Goal: Navigation & Orientation: Find specific page/section

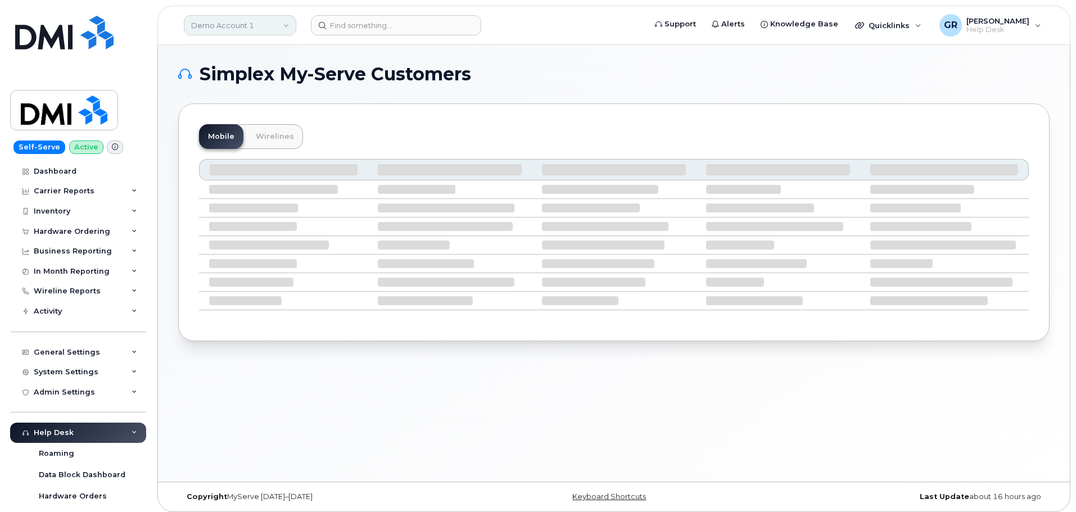
click at [239, 21] on link "Demo Account 1" at bounding box center [240, 25] width 112 height 20
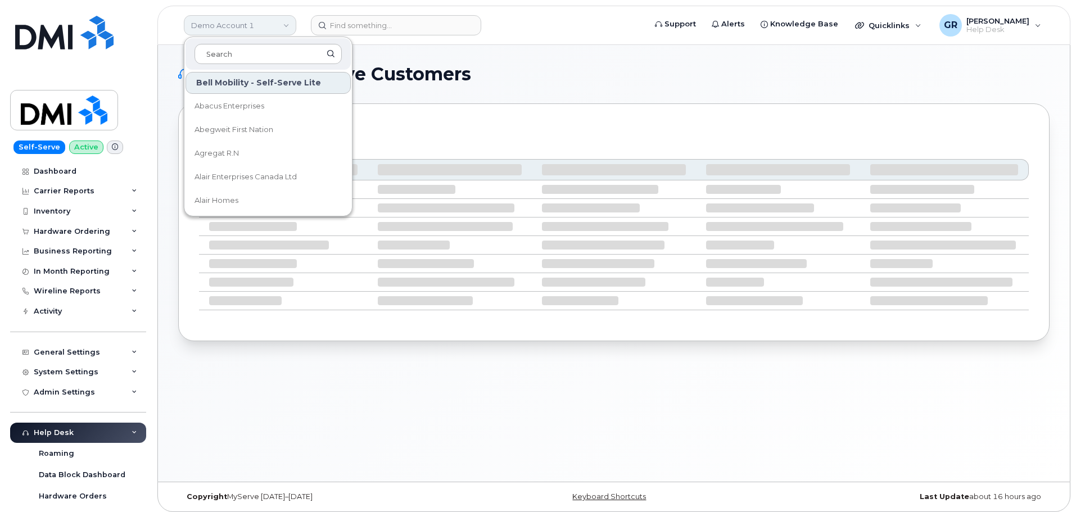
click at [234, 22] on link "Demo Account 1" at bounding box center [240, 25] width 112 height 20
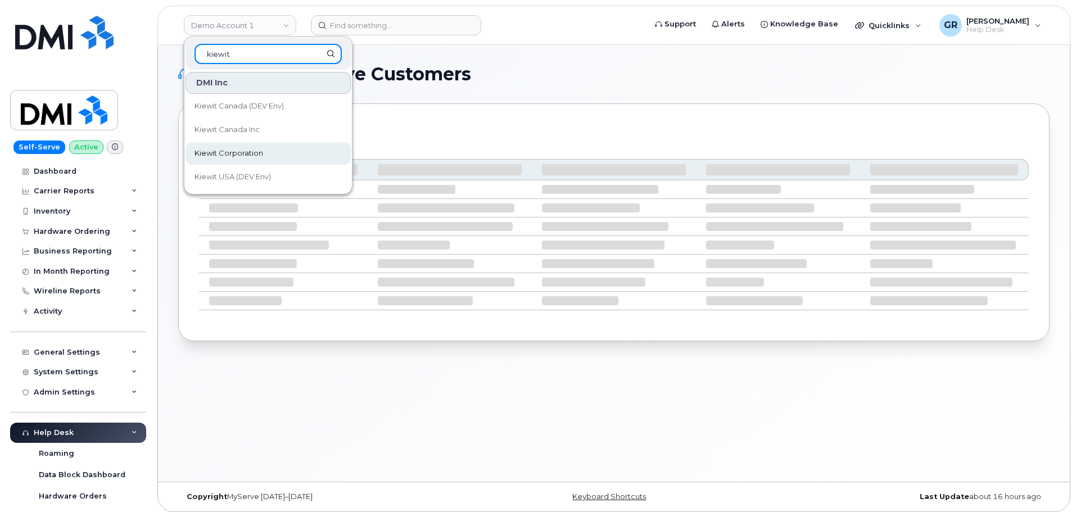
type input "kiewit"
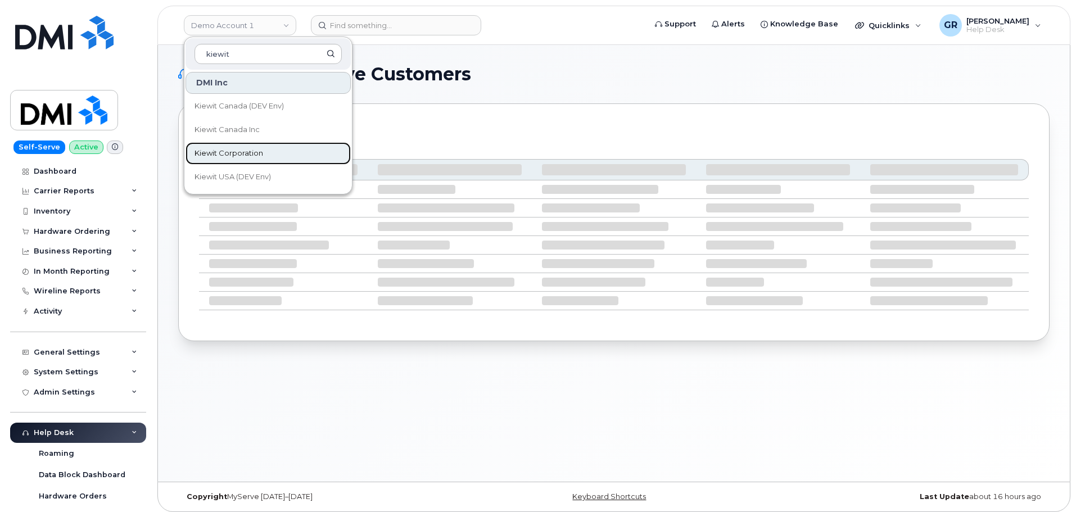
click at [250, 158] on span "Kiewit Corporation" at bounding box center [228, 153] width 69 height 11
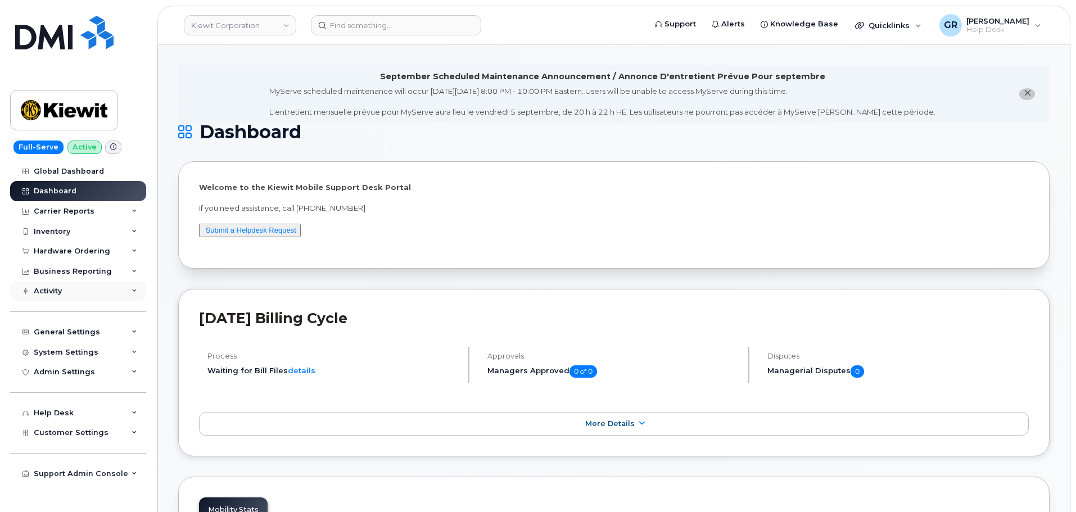
click at [88, 291] on div "Activity" at bounding box center [78, 291] width 136 height 20
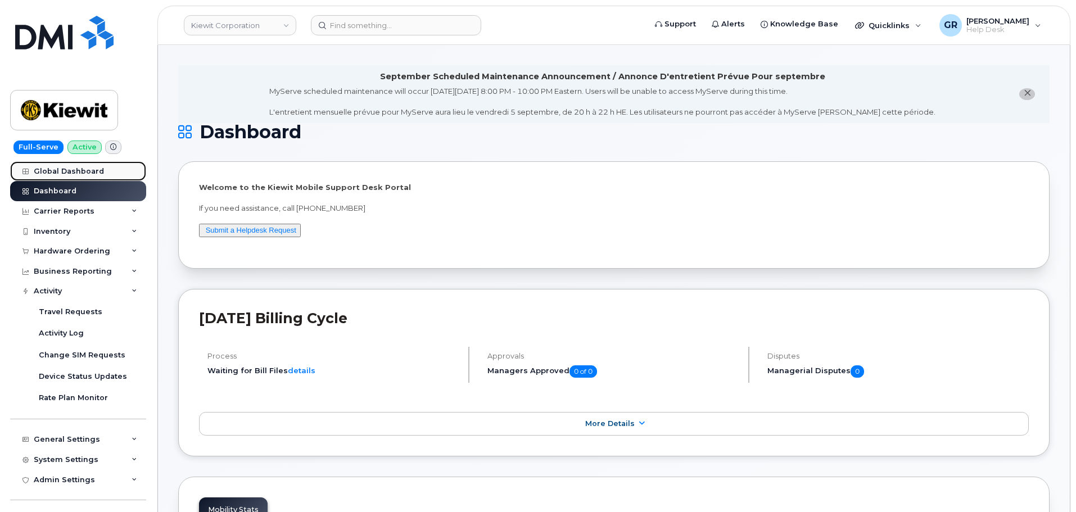
click at [65, 171] on div "Global Dashboard" at bounding box center [69, 171] width 70 height 9
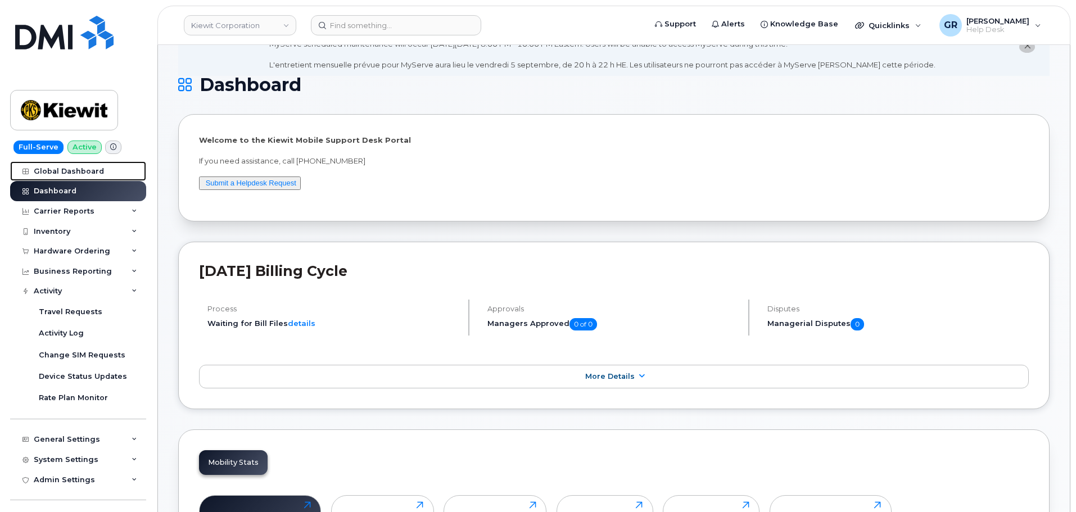
scroll to position [152, 0]
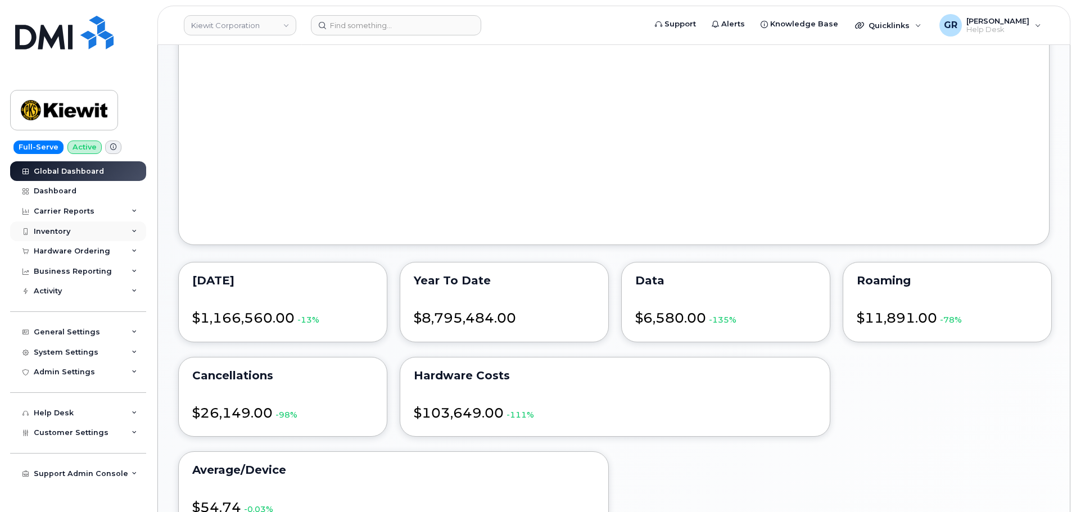
scroll to position [919, 0]
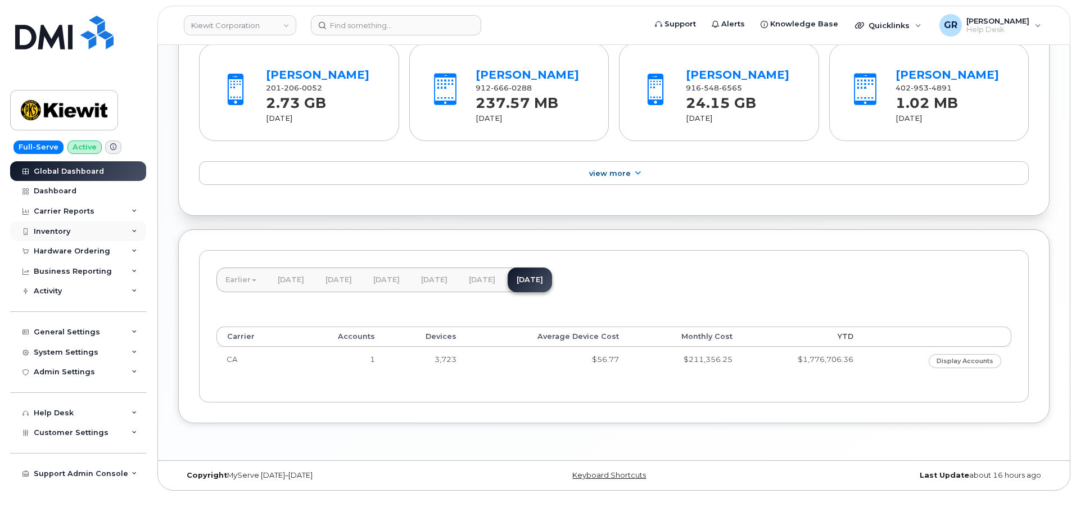
click at [106, 237] on div "Inventory" at bounding box center [78, 231] width 136 height 20
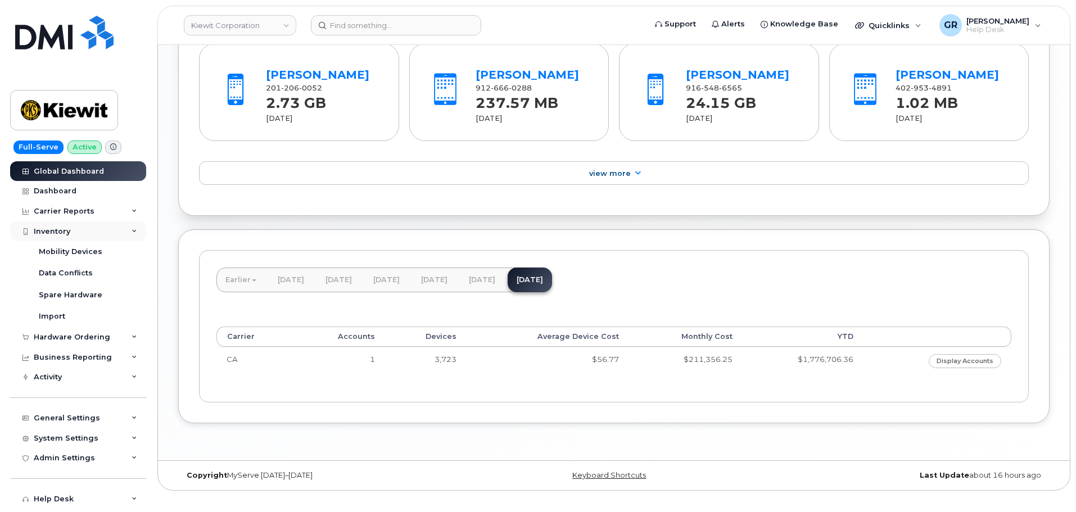
click at [102, 235] on div "Inventory" at bounding box center [78, 231] width 136 height 20
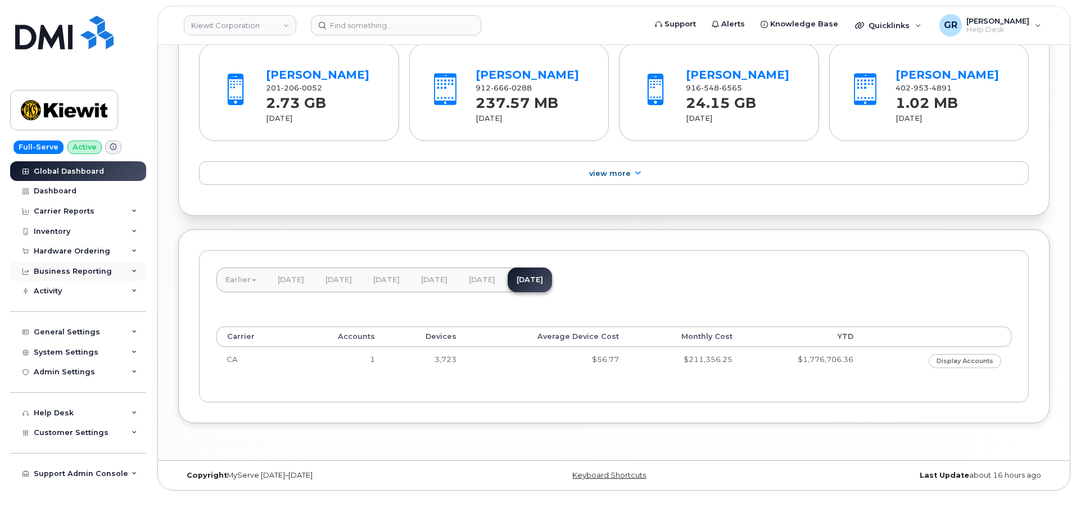
scroll to position [919, 0]
